Goal: Task Accomplishment & Management: Use online tool/utility

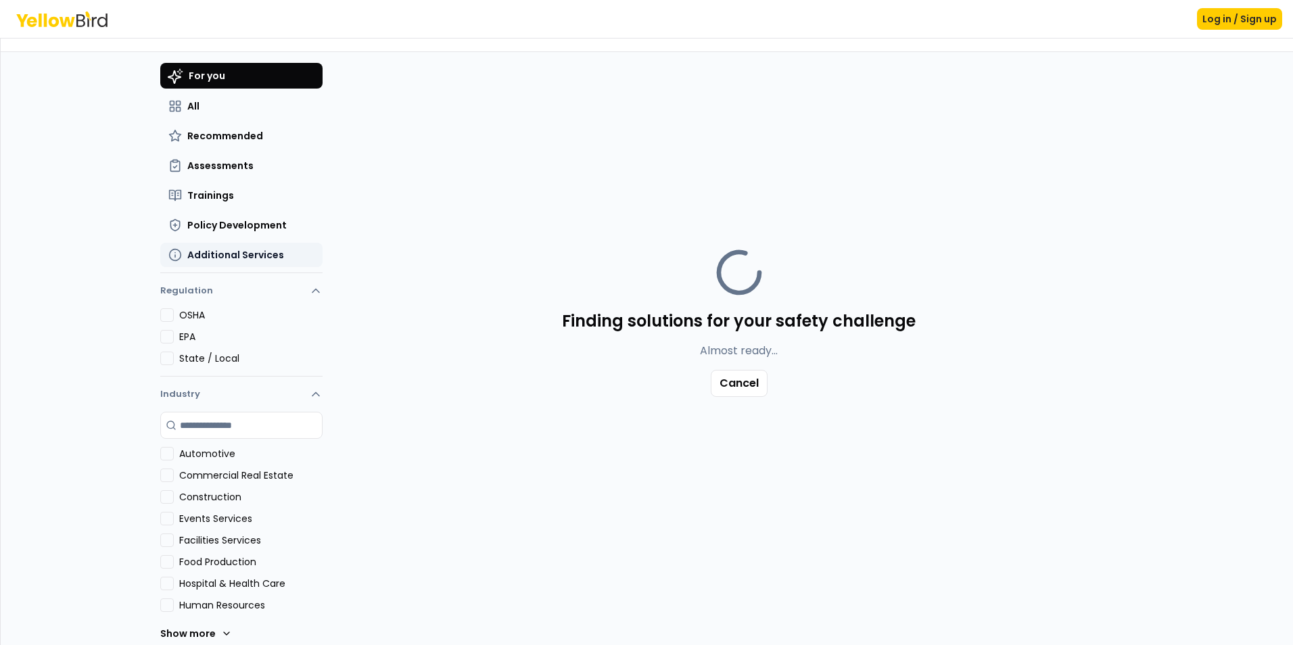
scroll to position [39, 0]
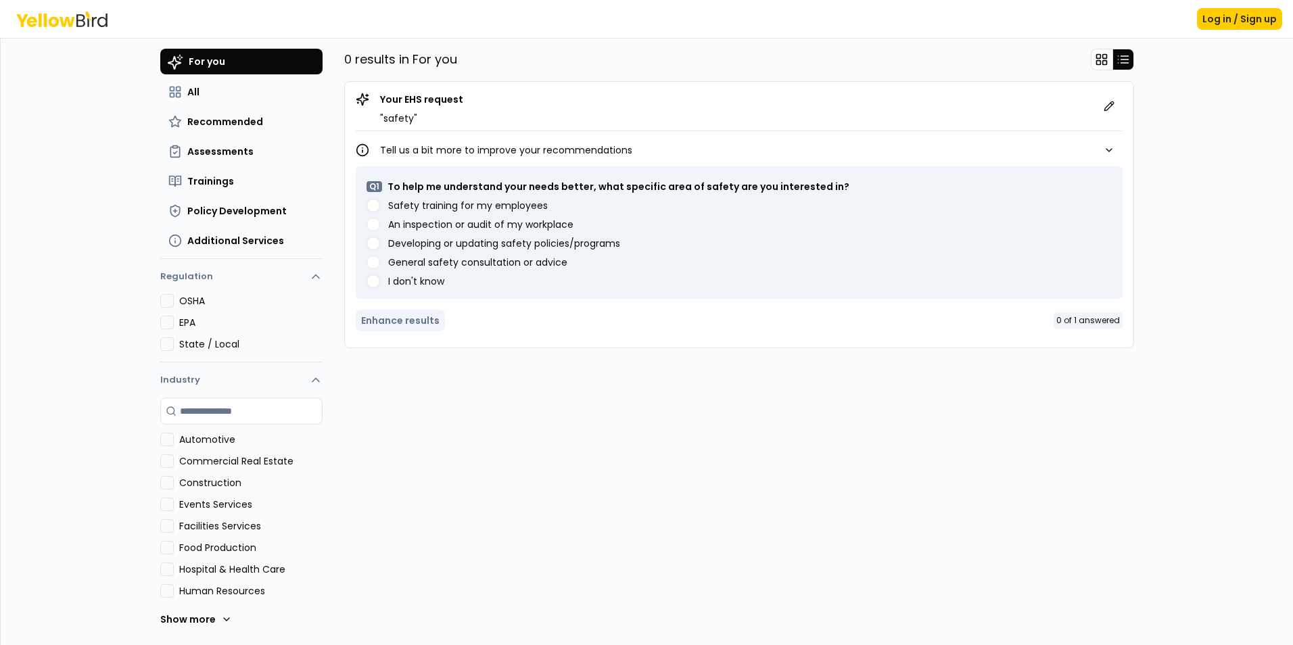
click at [377, 205] on div "Safety training for my employees" at bounding box center [739, 206] width 745 height 14
click at [372, 198] on div "Q 1 To help me understand your needs better, what specific area of safety are y…" at bounding box center [739, 232] width 745 height 111
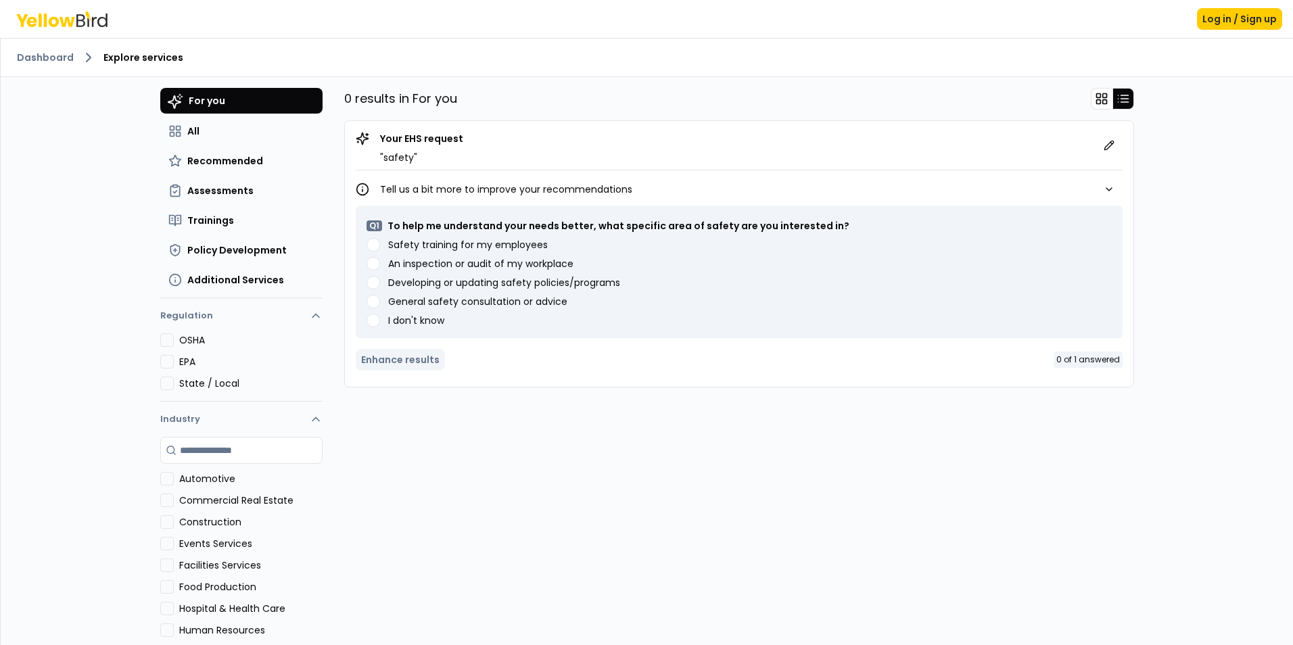
click at [367, 301] on advice "General safety consultation or advice" at bounding box center [374, 302] width 14 height 14
click at [370, 287] on policies\/programs "Developing or updating safety policies/programs" at bounding box center [374, 283] width 14 height 14
click at [370, 272] on div "Safety training for my employees An inspection or audit of my workplace Develop…" at bounding box center [739, 282] width 745 height 89
click at [367, 258] on workplace "An inspection or audit of my workplace" at bounding box center [374, 264] width 14 height 14
click at [367, 251] on employees "Safety training for my employees" at bounding box center [374, 245] width 14 height 14
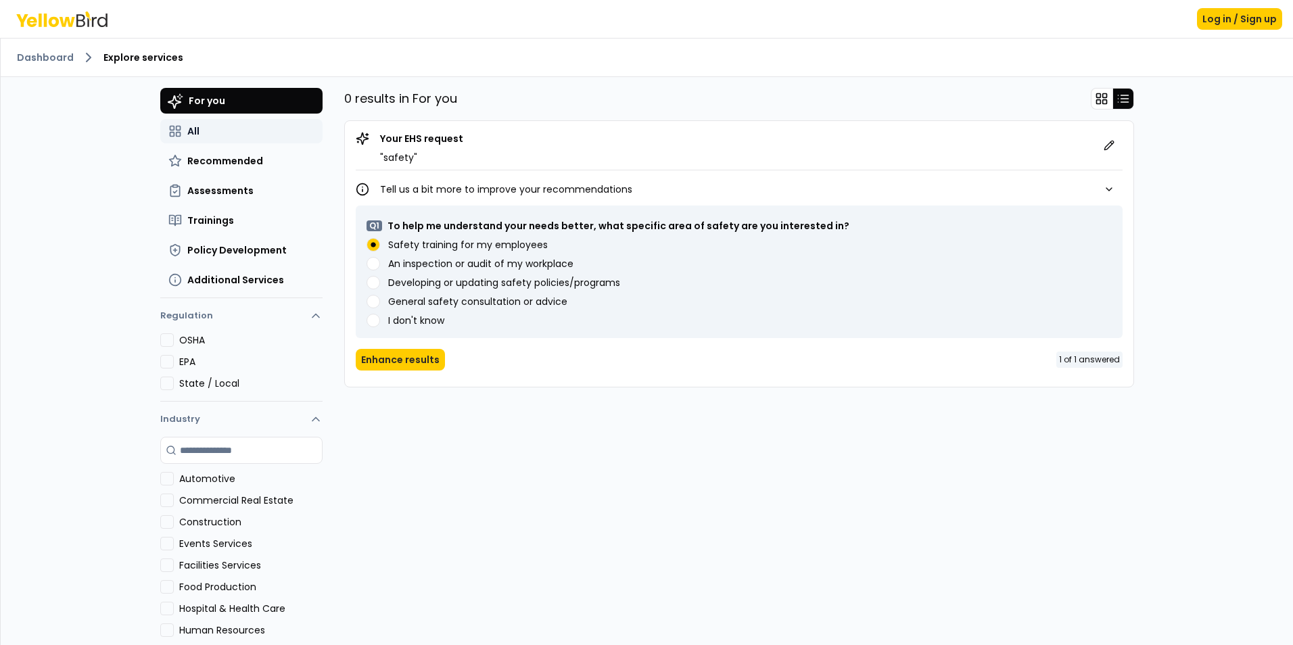
click at [194, 140] on button "All" at bounding box center [241, 131] width 162 height 24
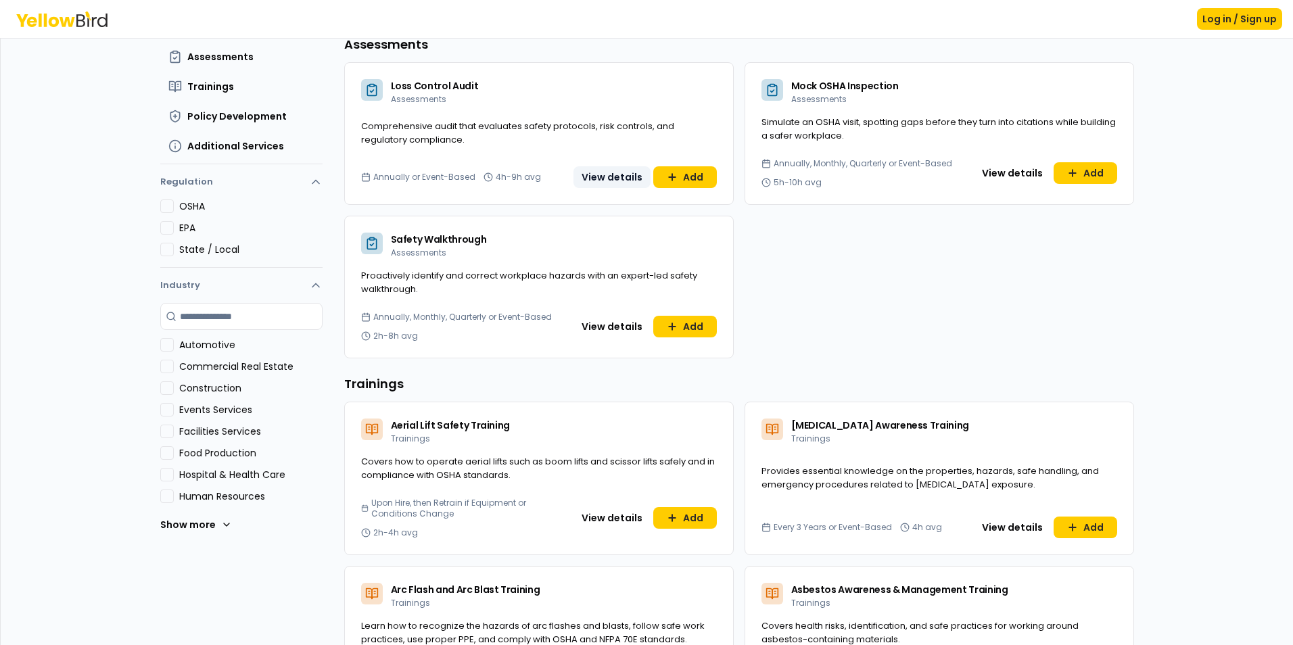
scroll to position [135, 0]
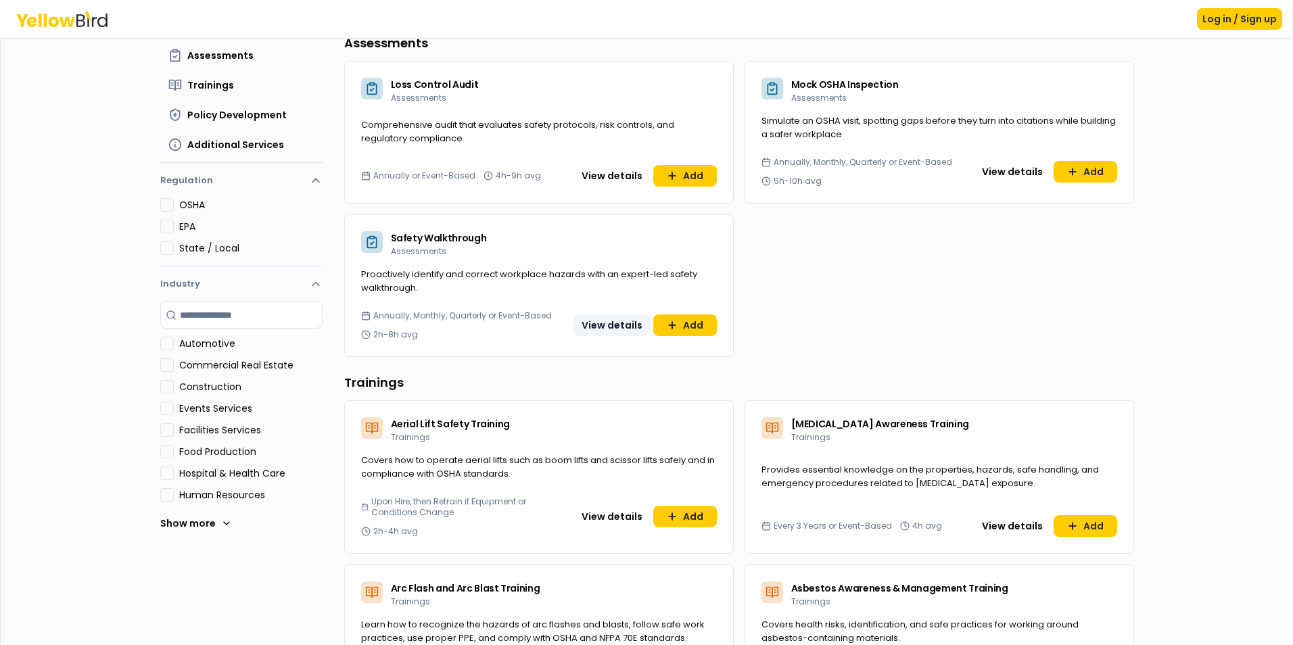
click at [613, 324] on button "View details" at bounding box center [611, 325] width 77 height 22
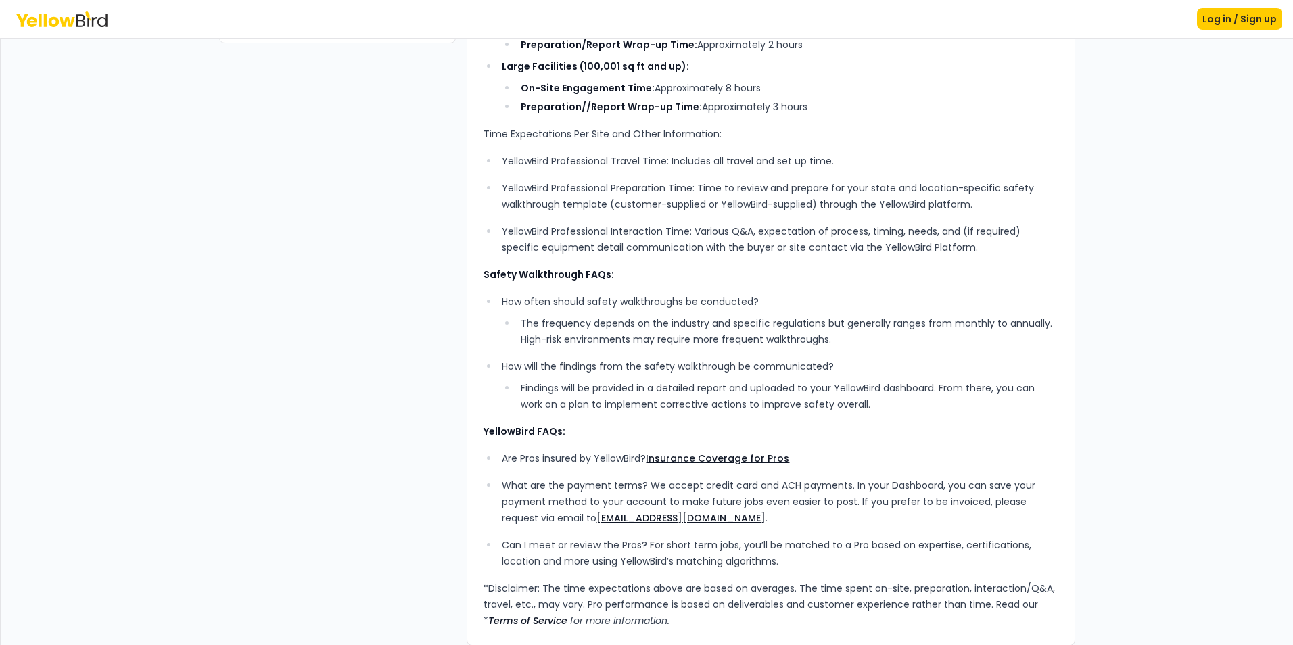
scroll to position [367, 0]
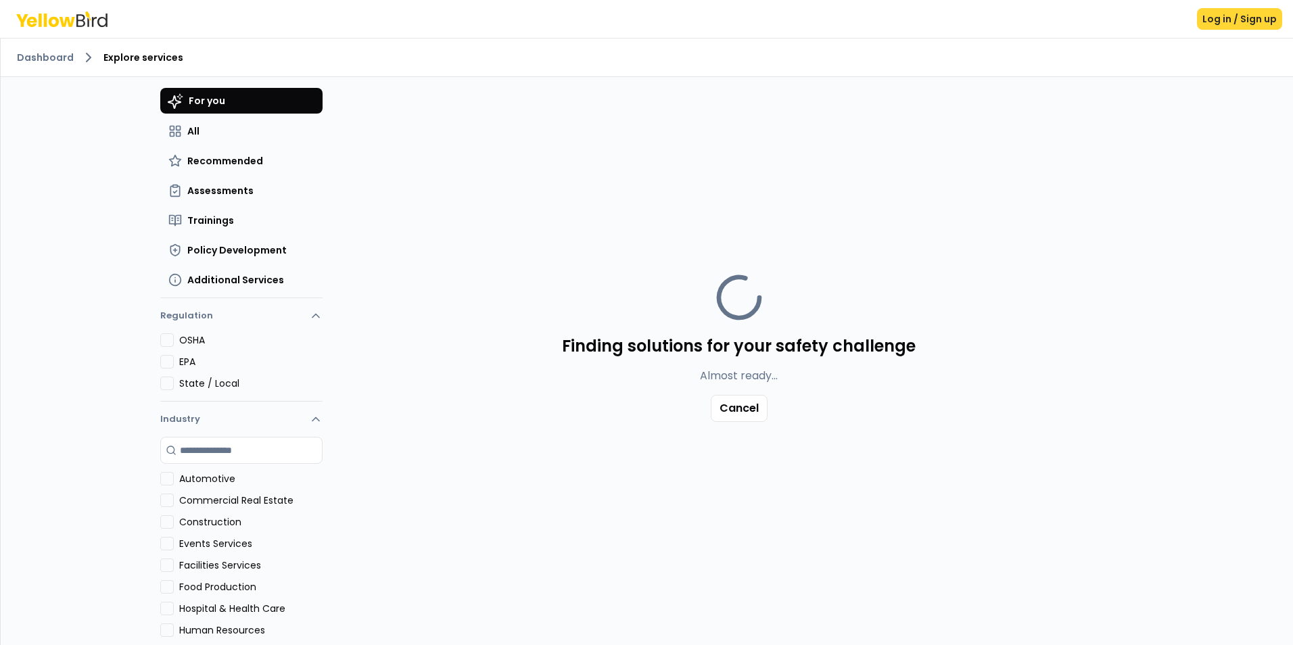
click at [1230, 23] on button "Log in / Sign up" at bounding box center [1239, 19] width 85 height 22
